Goal: Information Seeking & Learning: Check status

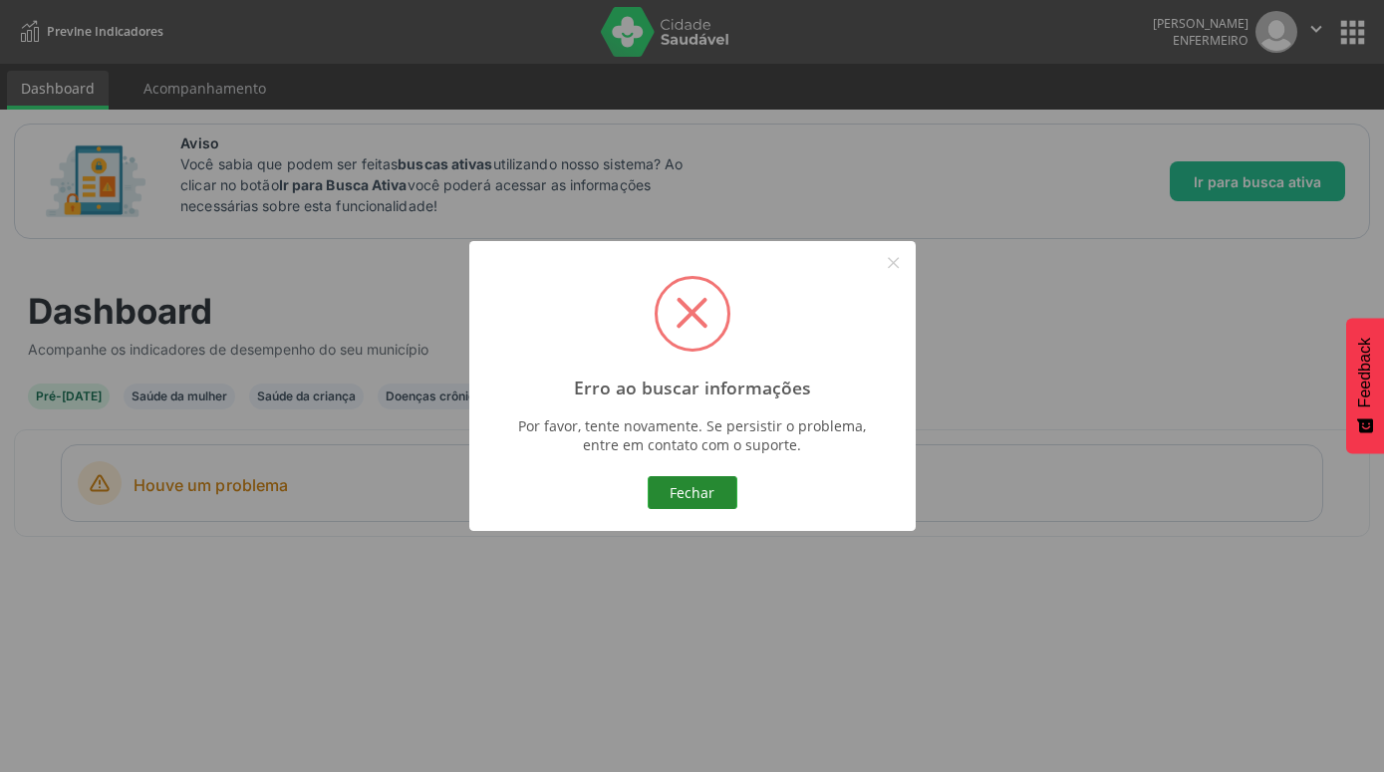
click at [722, 498] on button "Fechar" at bounding box center [693, 493] width 90 height 34
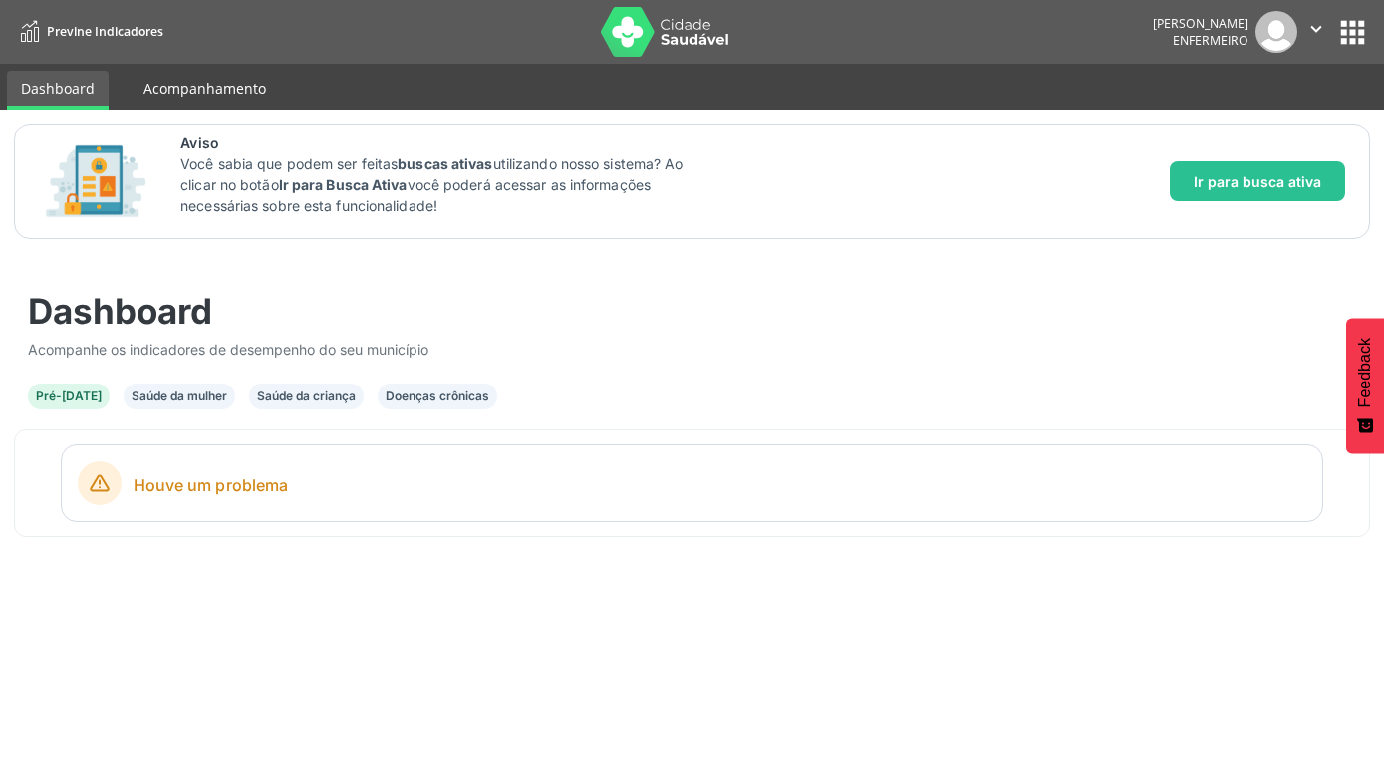
click at [185, 80] on link "Acompanhamento" at bounding box center [205, 88] width 151 height 35
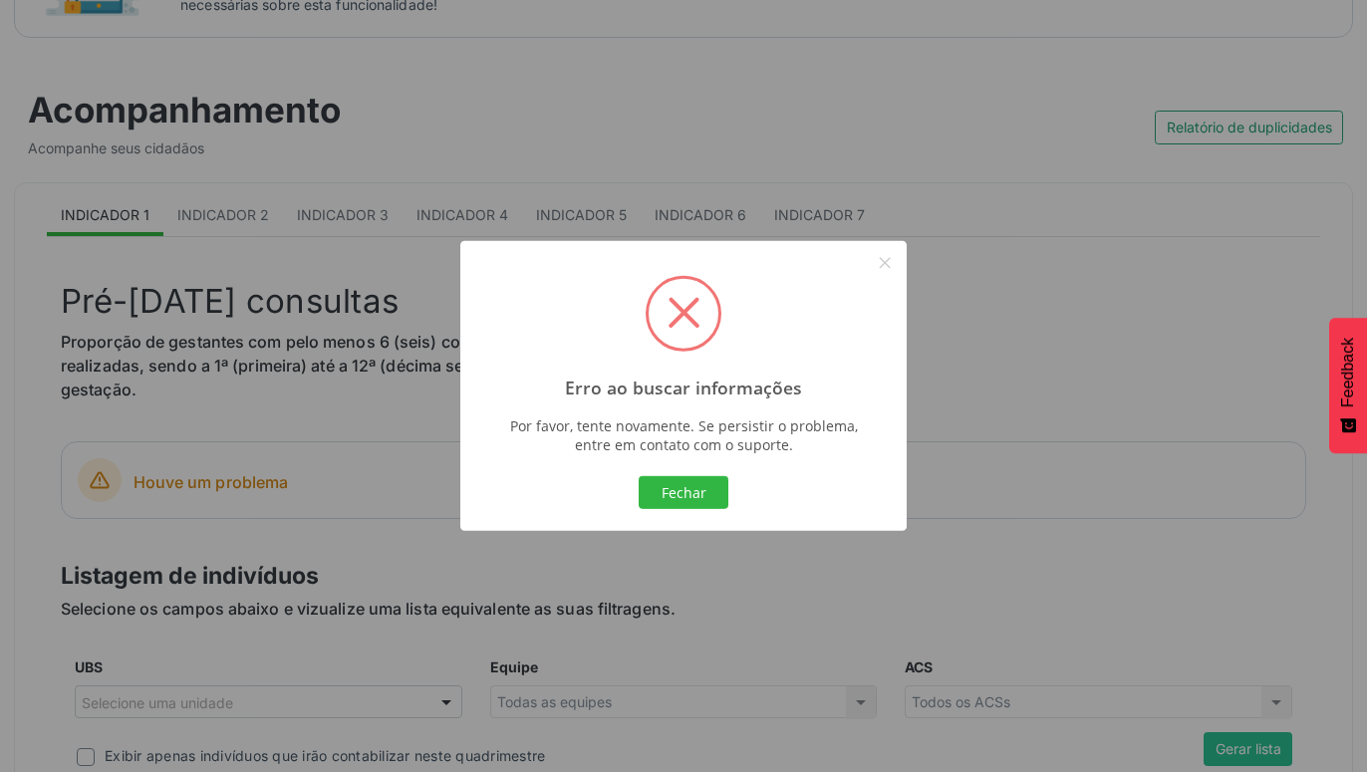
scroll to position [203, 0]
click at [696, 485] on button "Fechar" at bounding box center [684, 493] width 90 height 34
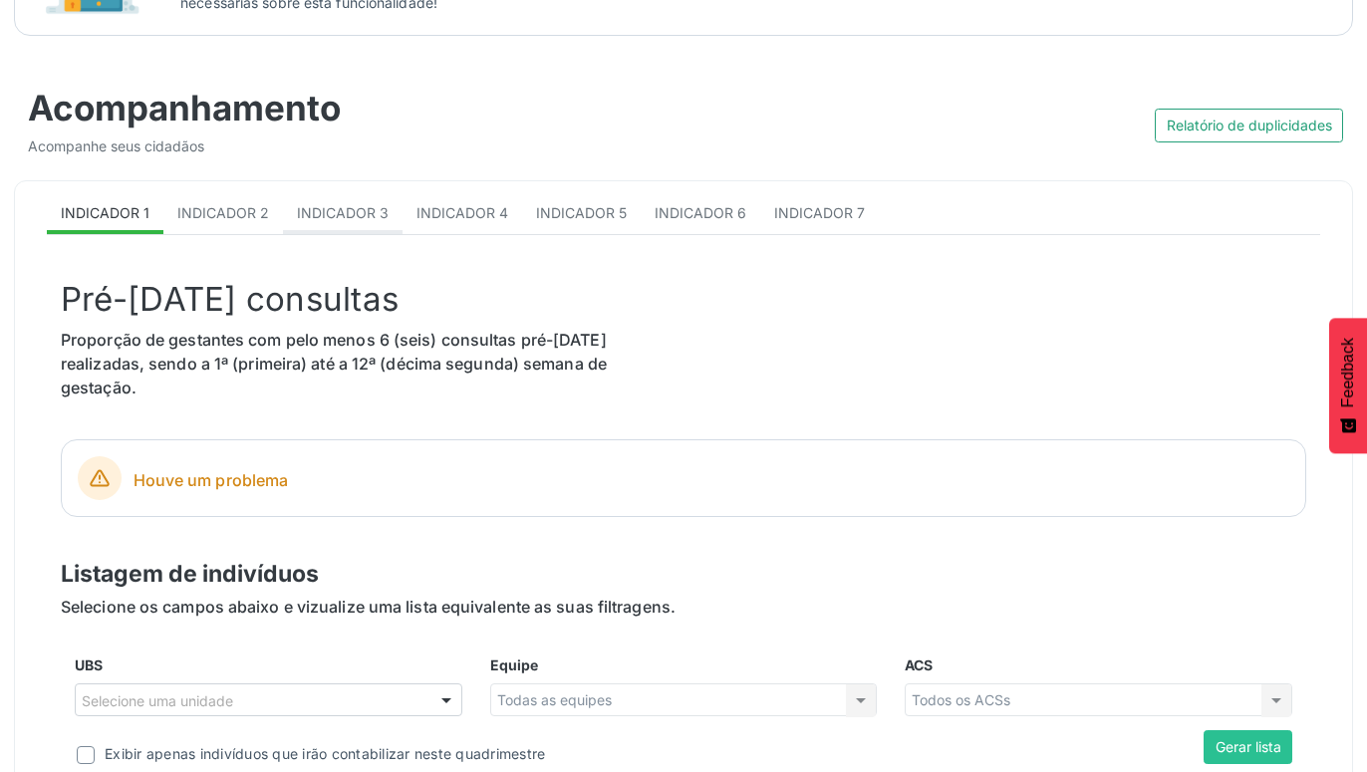
click at [386, 213] on link "Indicador 3" at bounding box center [343, 214] width 120 height 39
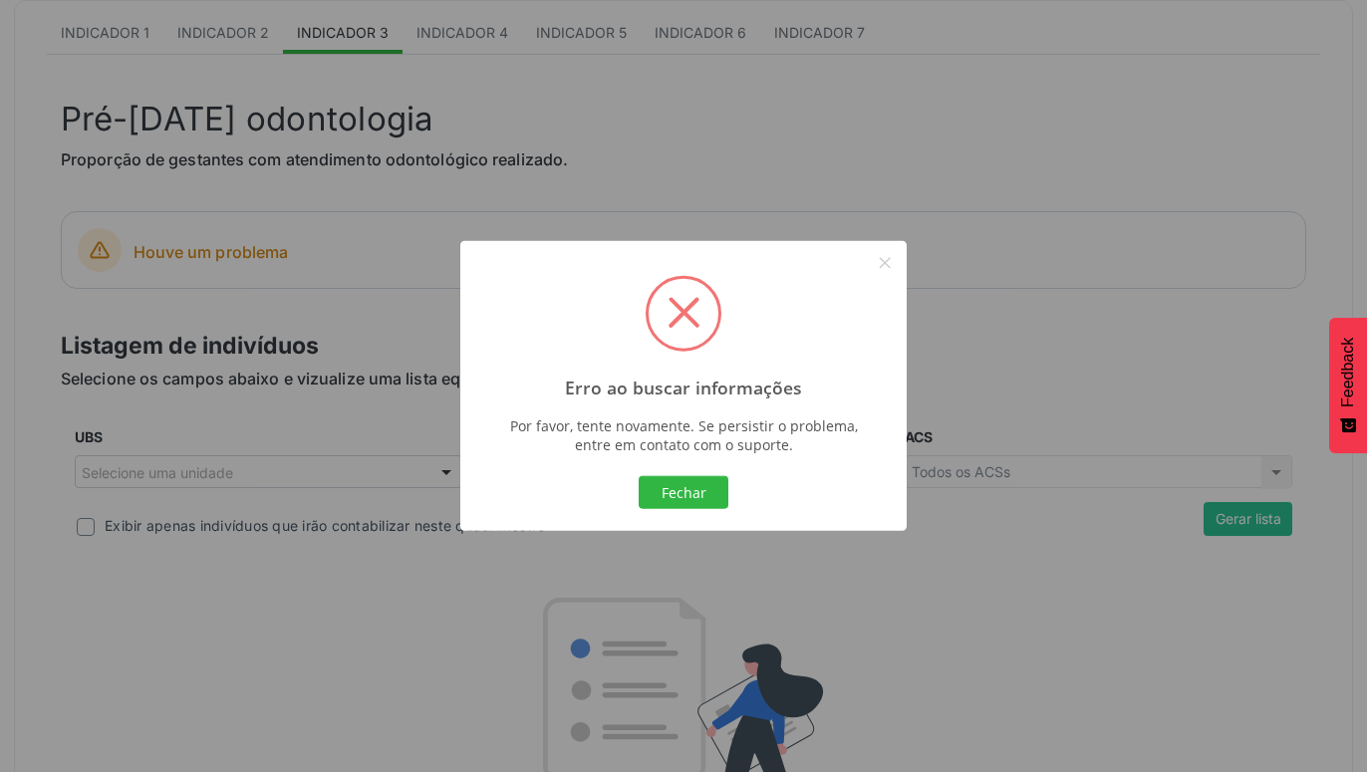
scroll to position [407, 0]
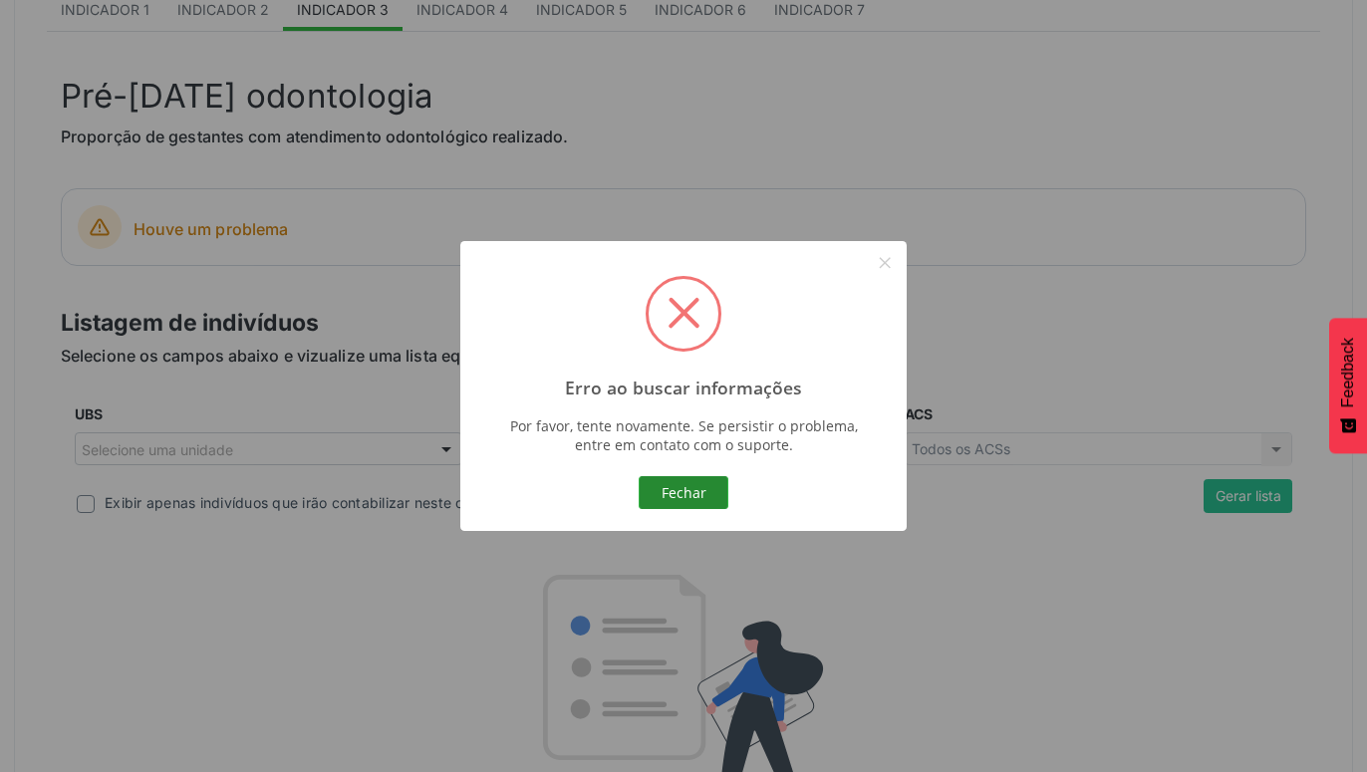
click at [682, 482] on button "Fechar" at bounding box center [684, 493] width 90 height 34
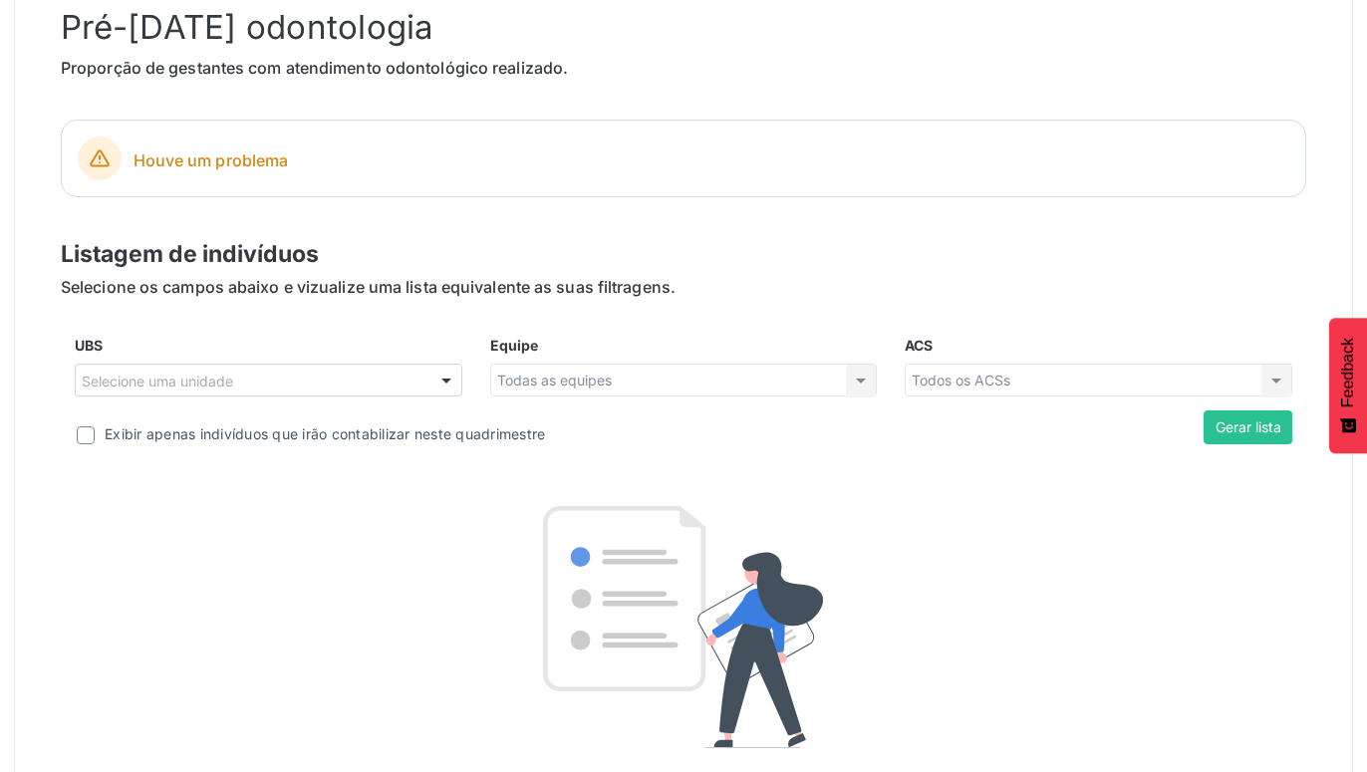
scroll to position [508, 0]
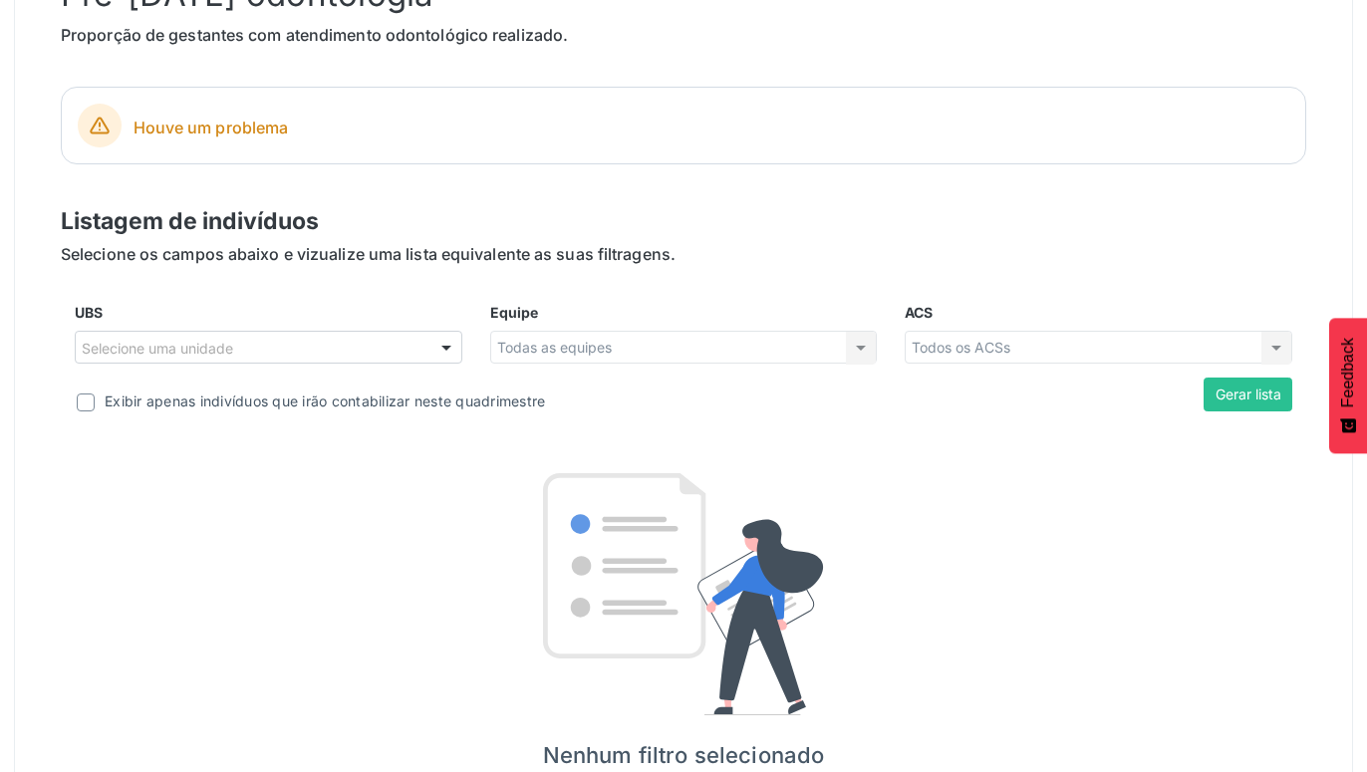
click at [450, 352] on div at bounding box center [447, 349] width 30 height 34
click at [434, 345] on div at bounding box center [447, 349] width 30 height 34
click at [800, 343] on div "Todas as equipes Todas as equipes Nenhum resultado encontrado para: " " Não há …" at bounding box center [684, 348] width 388 height 34
click at [845, 343] on div "Todas as equipes Todas as equipes Nenhum resultado encontrado para: " " Não há …" at bounding box center [684, 348] width 388 height 34
click at [859, 345] on div "Todas as equipes Todas as equipes Nenhum resultado encontrado para: " " Não há …" at bounding box center [684, 348] width 388 height 34
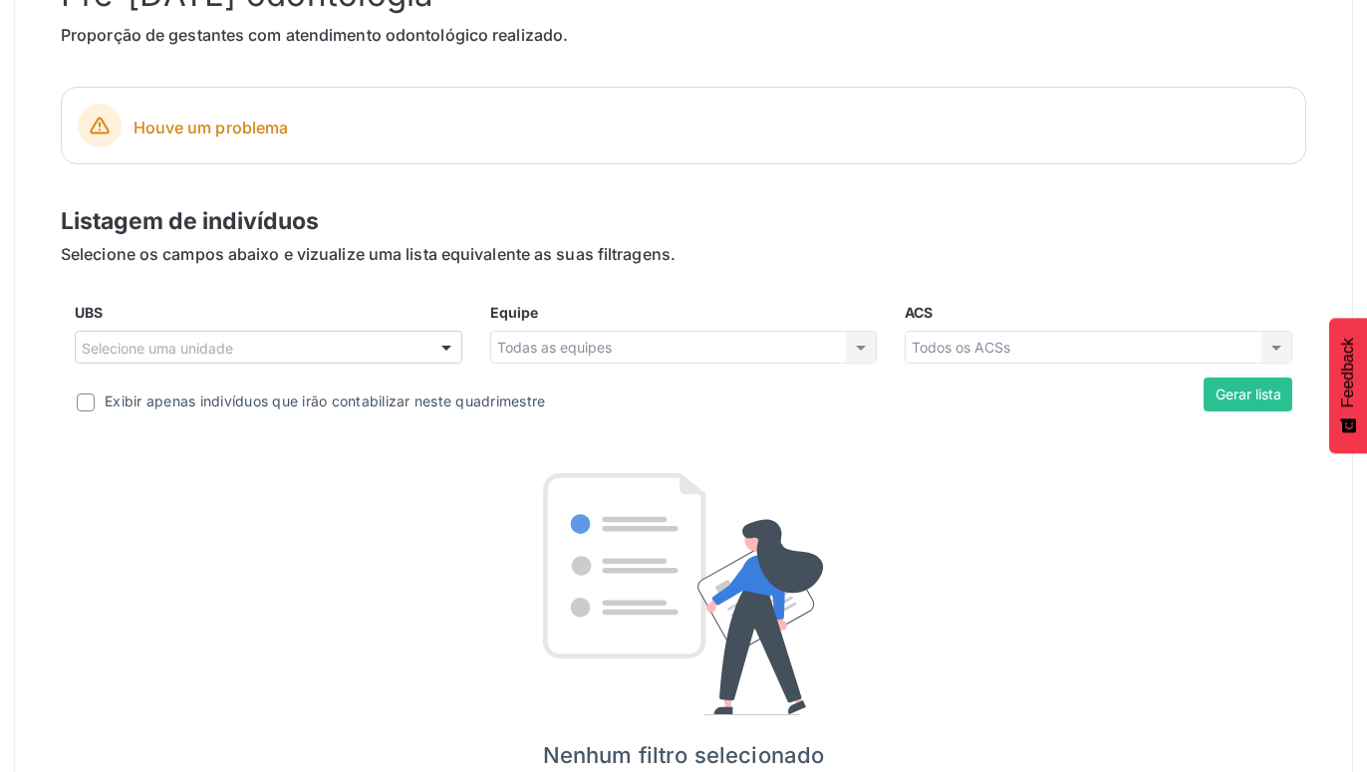
click at [1183, 352] on div "Todos os ACSs Todos os ACSs Área descoberta Nenhum resultado encontrado para: "…" at bounding box center [1099, 348] width 388 height 34
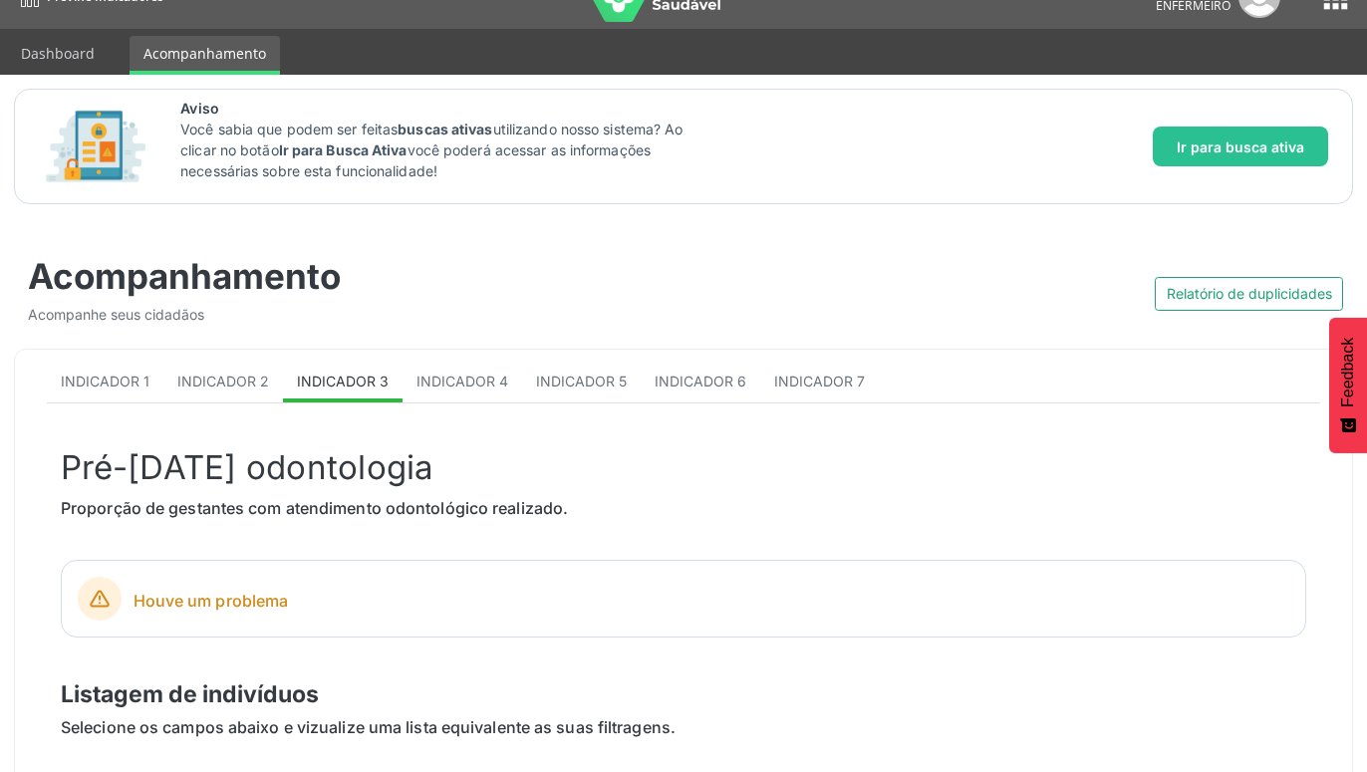
scroll to position [0, 0]
